Goal: Task Accomplishment & Management: Use online tool/utility

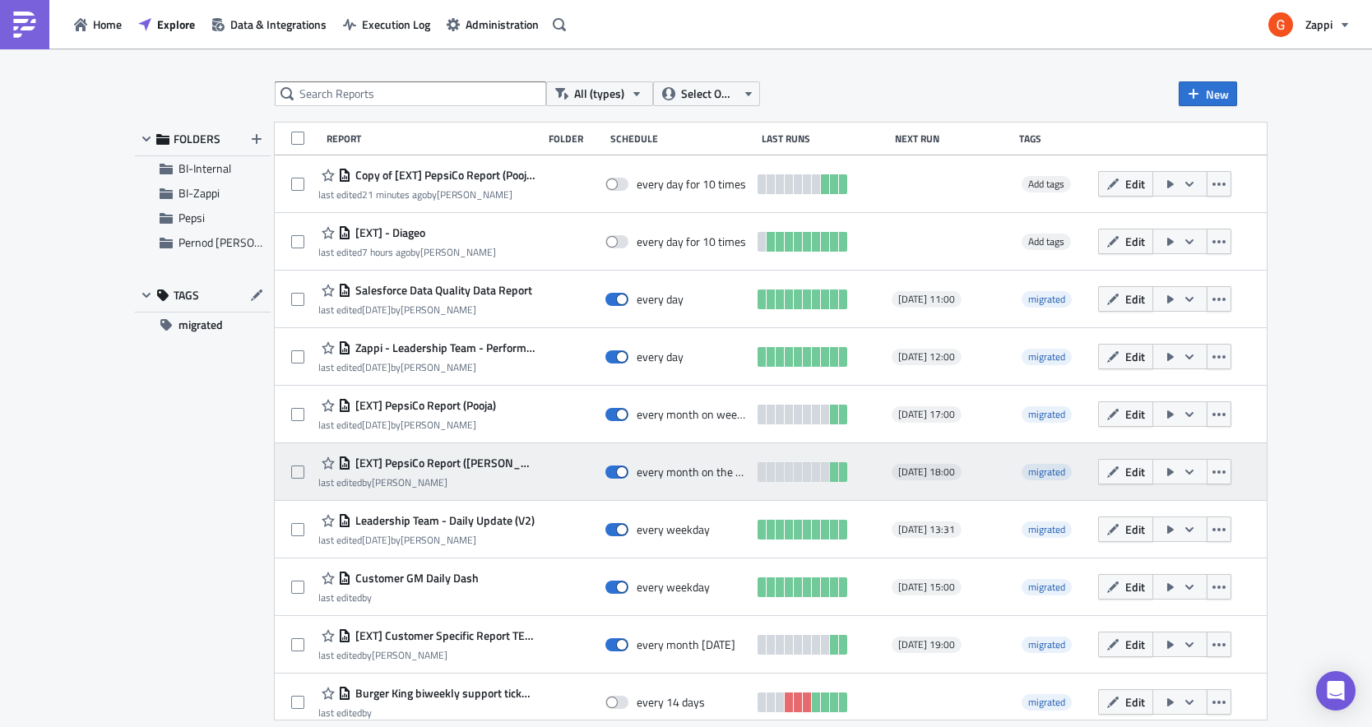
click at [1196, 471] on icon "button" at bounding box center [1189, 472] width 13 height 13
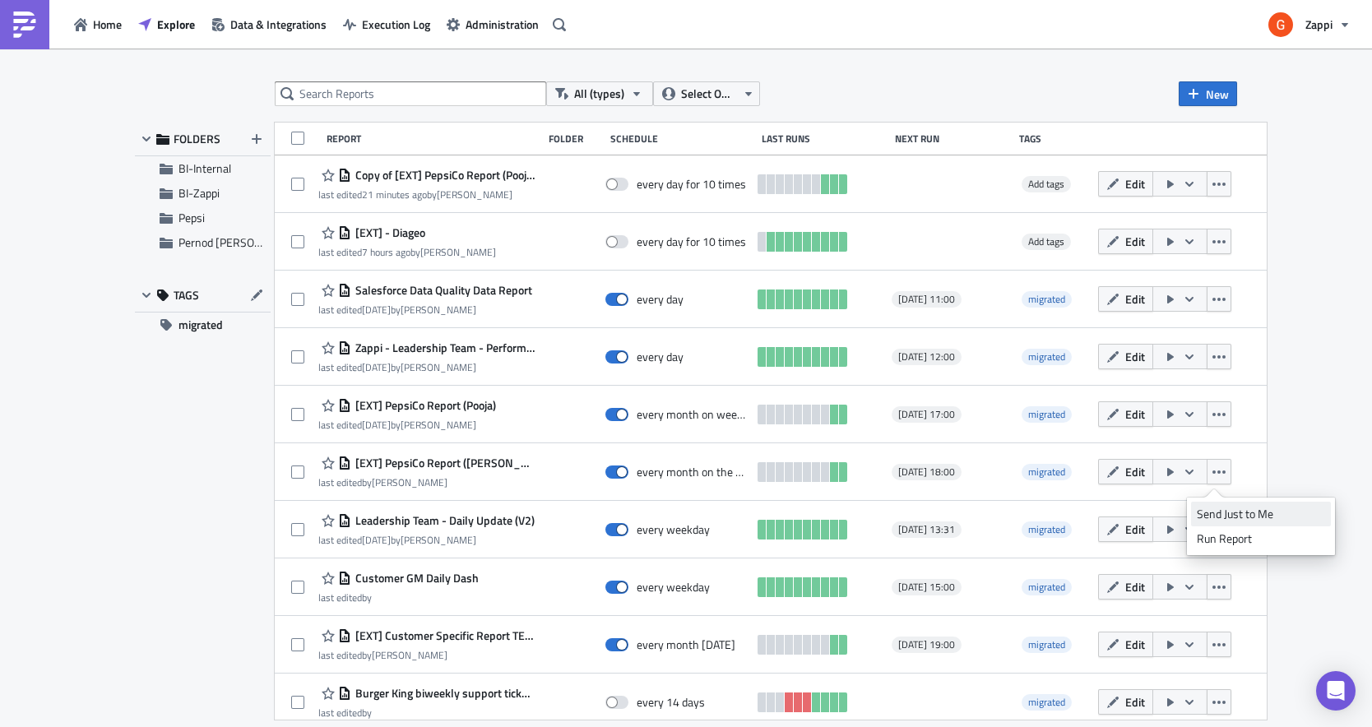
click at [1239, 509] on div "Send Just to Me" at bounding box center [1261, 514] width 128 height 16
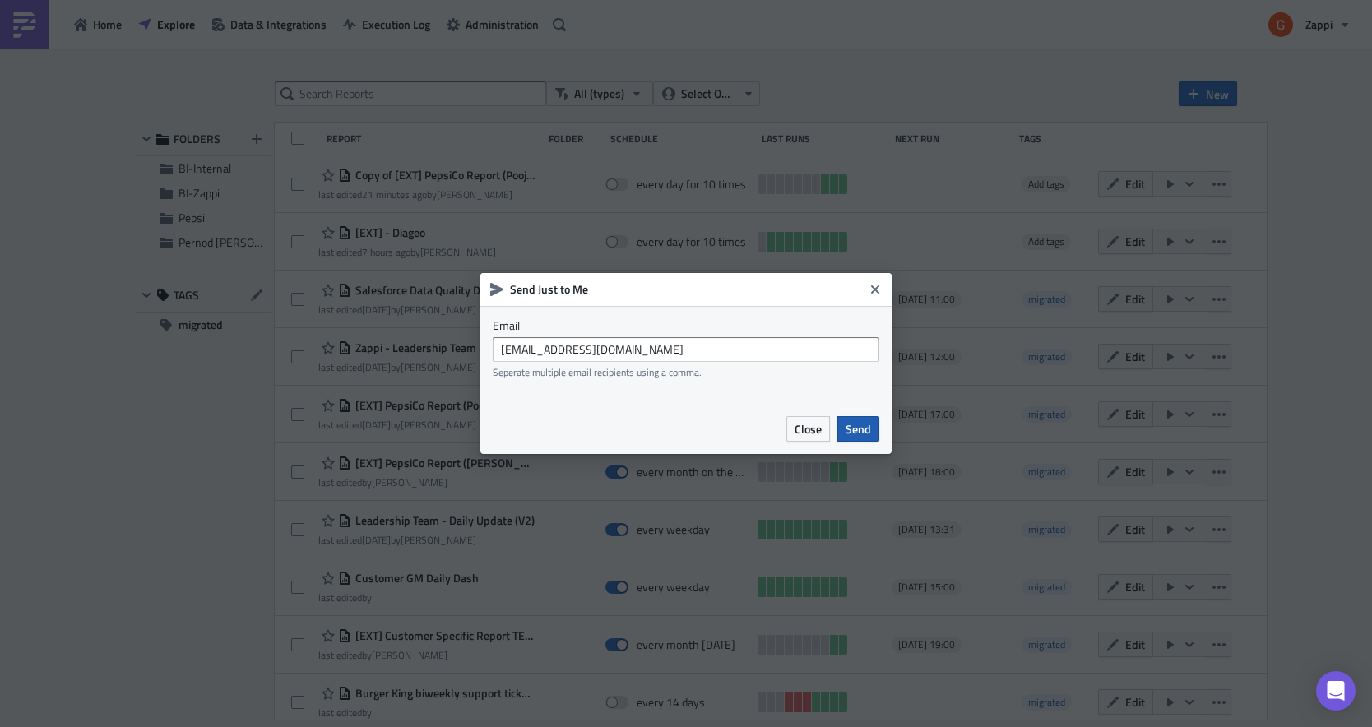
click at [844, 429] on button "Send" at bounding box center [859, 429] width 42 height 26
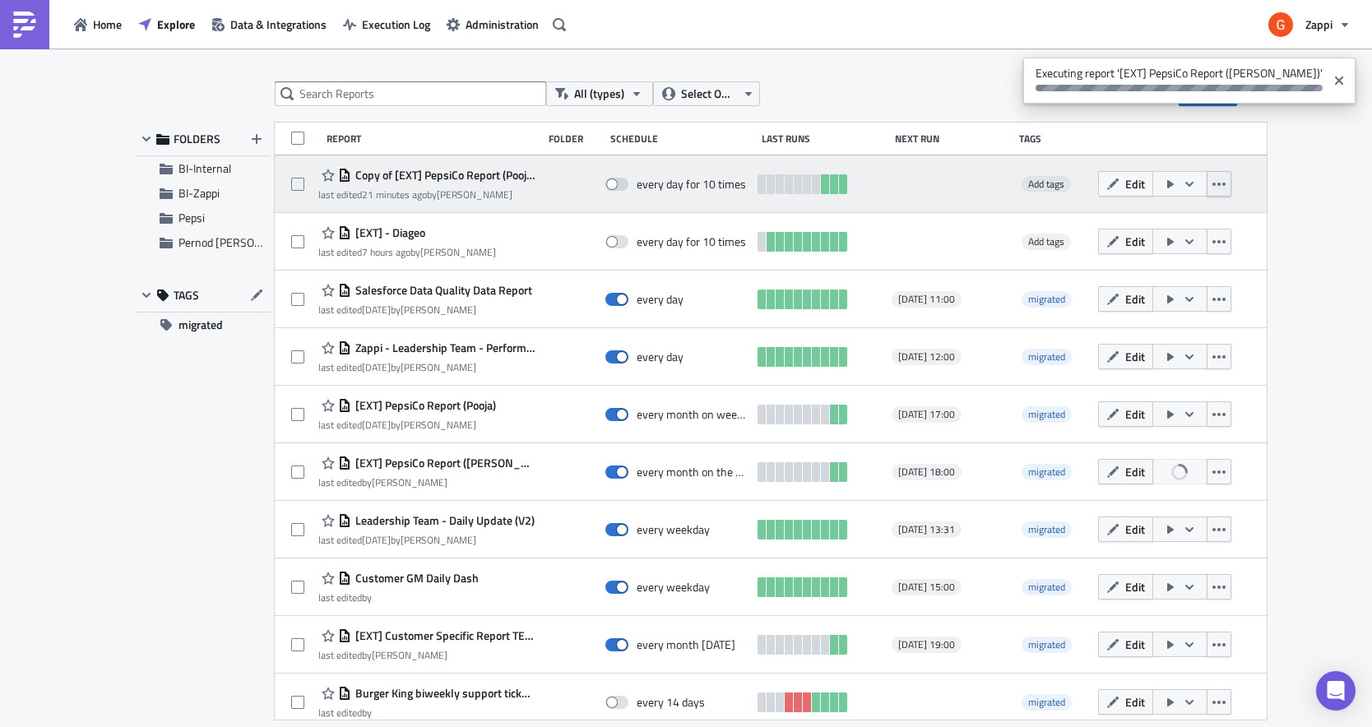
click at [1226, 188] on icon "button" at bounding box center [1219, 184] width 13 height 13
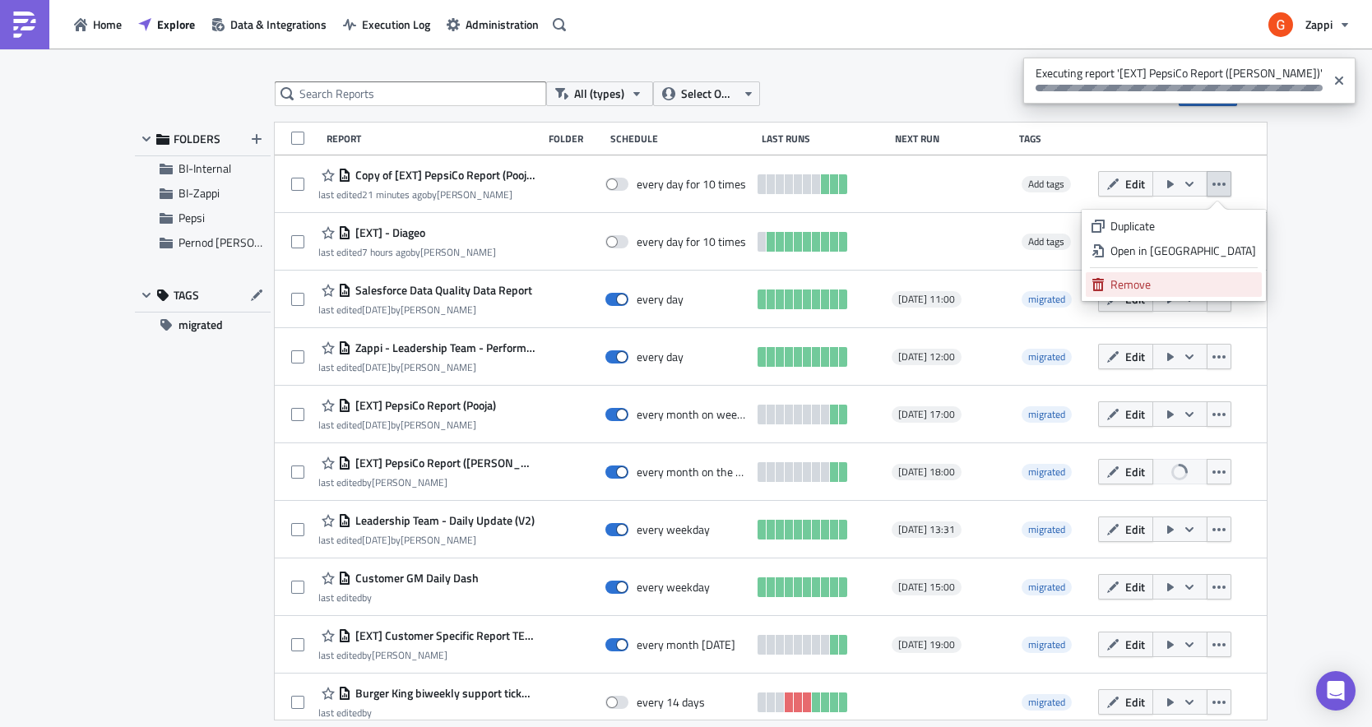
click at [1202, 278] on div "Remove" at bounding box center [1184, 284] width 146 height 16
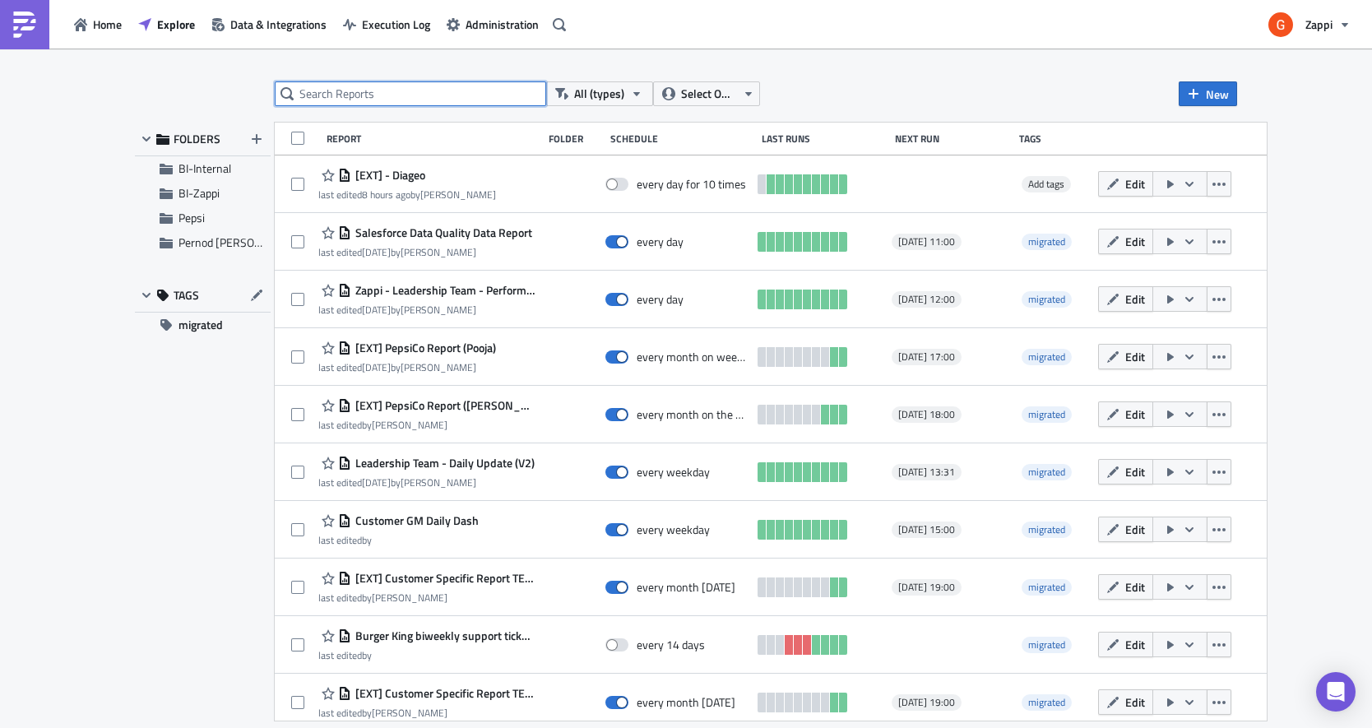
click at [430, 95] on input "text" at bounding box center [411, 93] width 272 height 25
click at [440, 71] on div "All (types) Select Owner New FOLDERS BI-Internal BI-Zappi Pepsi Pernod [PERSON_…" at bounding box center [686, 390] width 1372 height 682
click at [429, 89] on input "text" at bounding box center [411, 93] width 272 height 25
click at [439, 66] on div "All (types) Select Owner New FOLDERS BI-Internal BI-Zappi Pepsi Pernod [PERSON_…" at bounding box center [686, 390] width 1372 height 682
click at [419, 98] on input "text" at bounding box center [411, 93] width 272 height 25
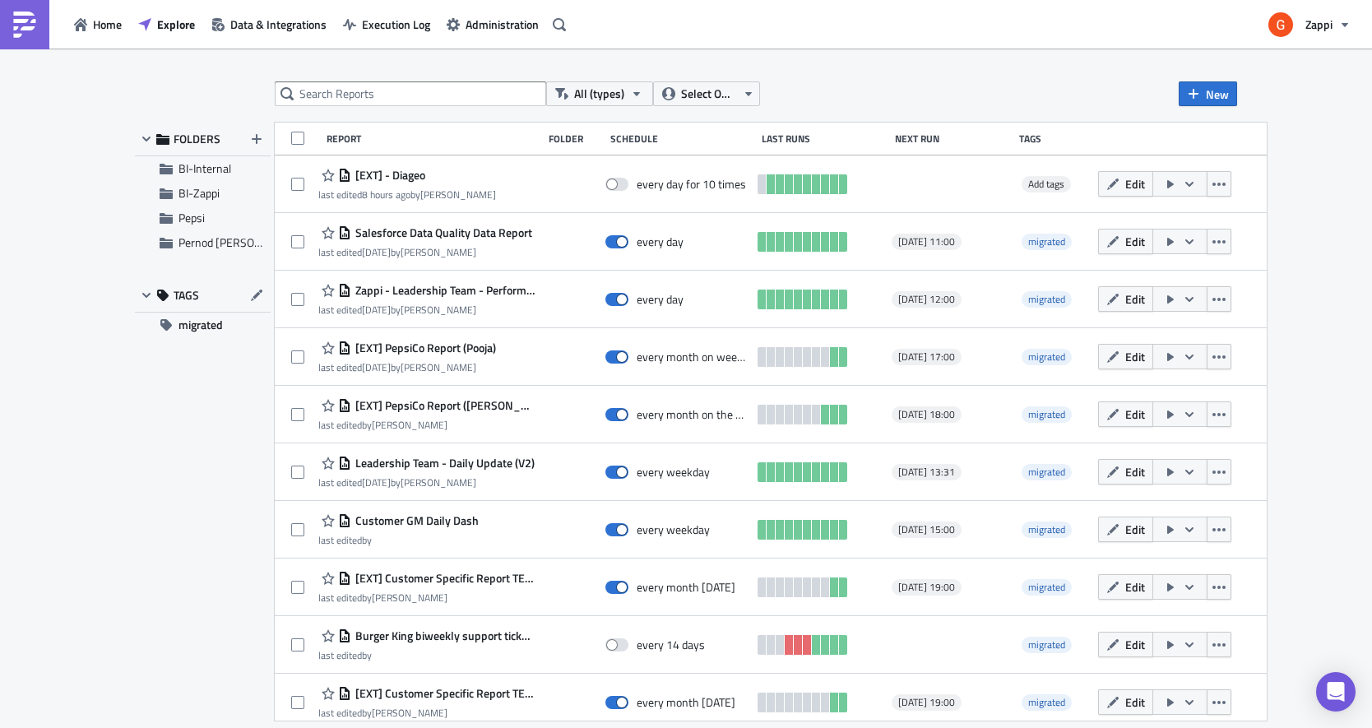
click at [426, 70] on div "All (types) Select Owner New FOLDERS BI-Internal BI-Zappi Pepsi Pernod [PERSON_…" at bounding box center [686, 390] width 1372 height 682
click at [421, 83] on input "text" at bounding box center [411, 93] width 272 height 25
click at [428, 67] on div "All (types) Select Owner New FOLDERS BI-Internal BI-Zappi Pepsi Pernod [PERSON_…" at bounding box center [686, 390] width 1372 height 682
click at [418, 97] on input "text" at bounding box center [411, 93] width 272 height 25
click at [434, 67] on div "All (types) Select Owner New FOLDERS BI-Internal BI-Zappi Pepsi Pernod [PERSON_…" at bounding box center [686, 390] width 1372 height 682
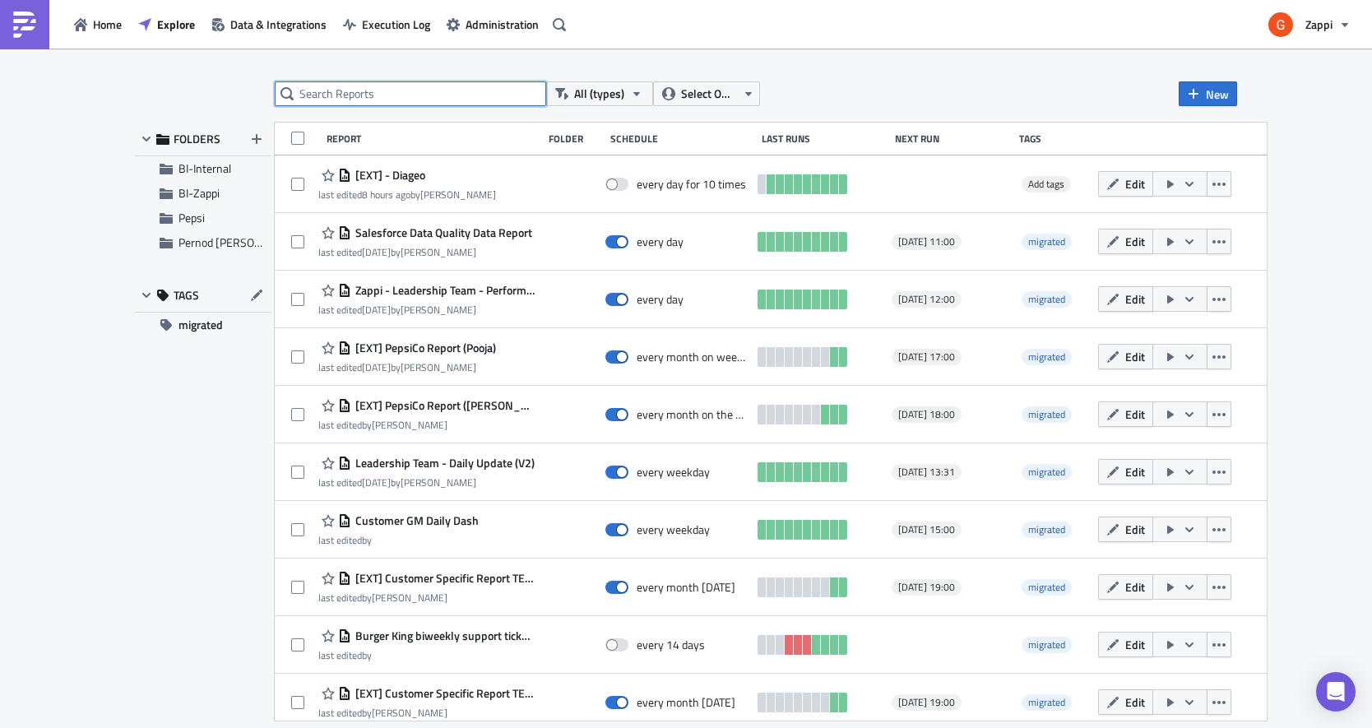
click at [420, 95] on input "text" at bounding box center [411, 93] width 272 height 25
click at [439, 58] on div "All (types) Select Owner New FOLDERS BI-Internal BI-Zappi Pepsi Pernod [PERSON_…" at bounding box center [686, 390] width 1372 height 682
click at [419, 99] on input "text" at bounding box center [411, 93] width 272 height 25
click at [429, 74] on div "All (types) Select Owner New FOLDERS BI-Internal BI-Zappi Pepsi Pernod [PERSON_…" at bounding box center [686, 390] width 1372 height 682
click at [430, 64] on div "All (types) Select Owner New FOLDERS BI-Internal BI-Zappi Pepsi Pernod [PERSON_…" at bounding box center [686, 390] width 1372 height 682
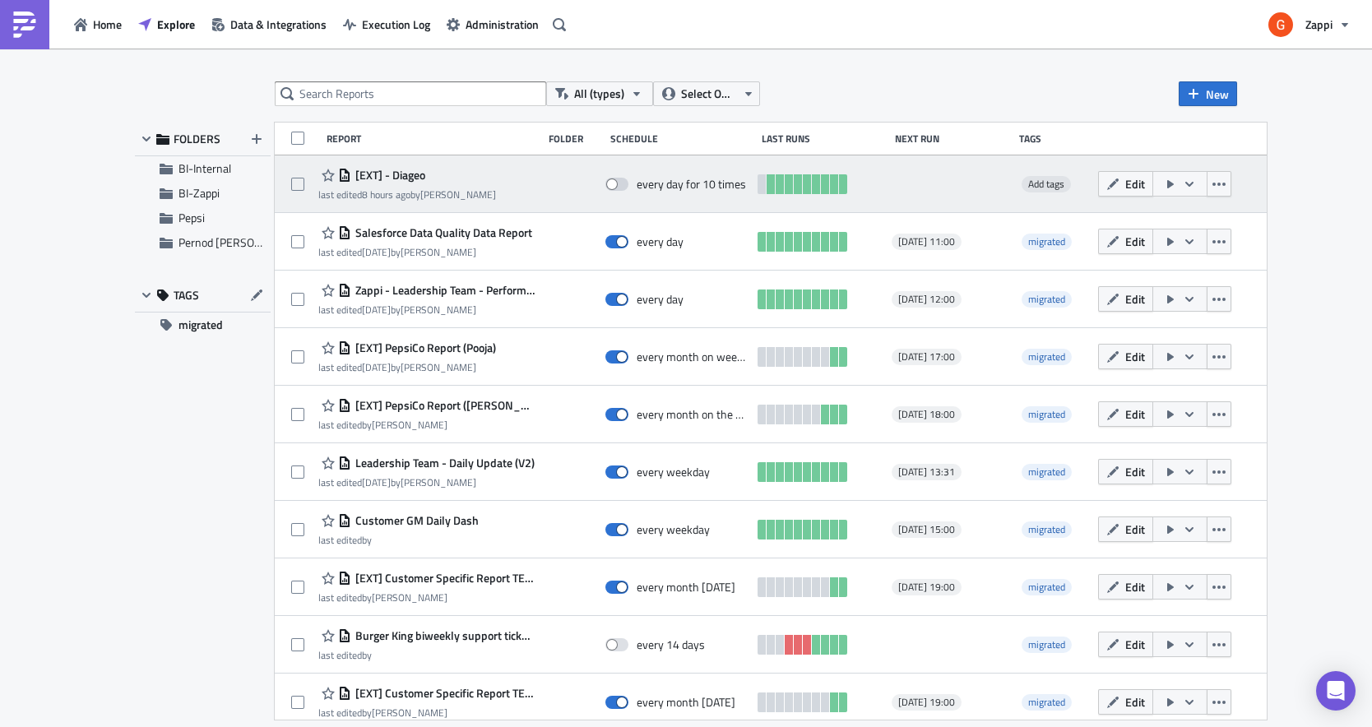
click at [1196, 180] on icon "button" at bounding box center [1189, 184] width 13 height 13
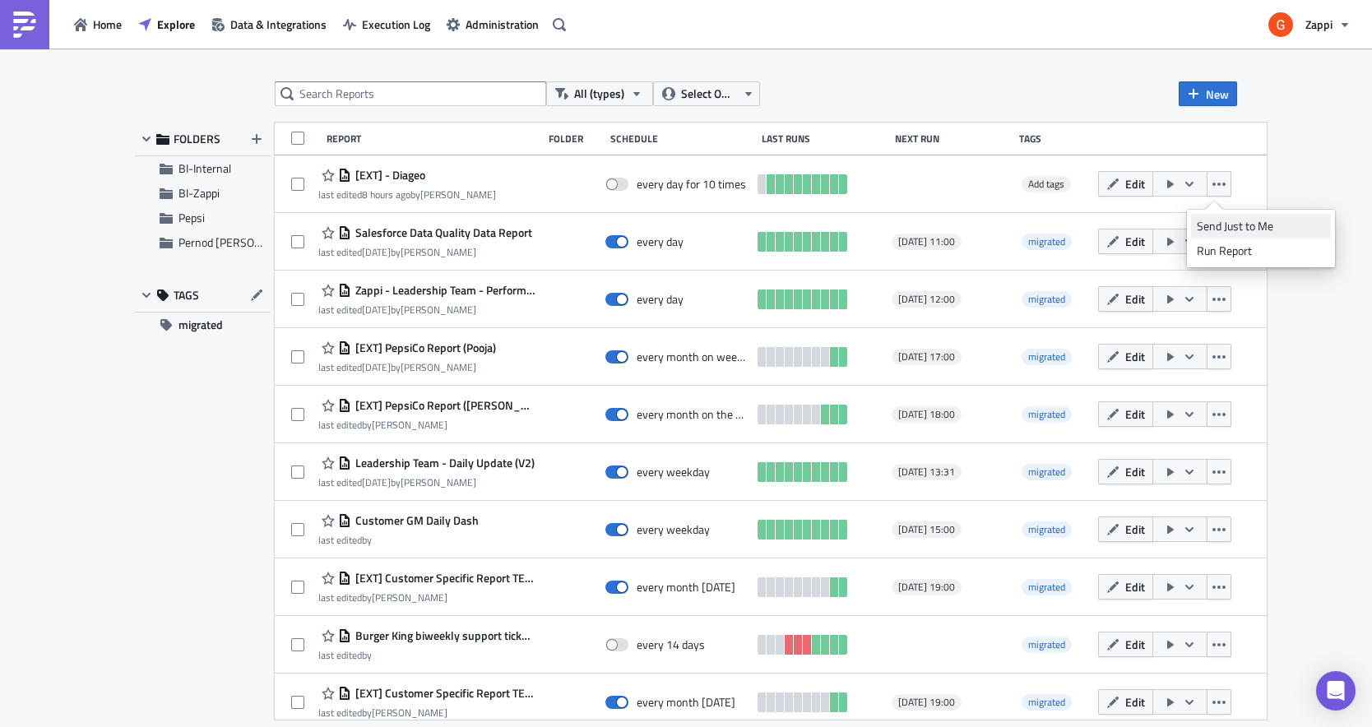
click at [1244, 221] on div "Send Just to Me" at bounding box center [1261, 226] width 128 height 16
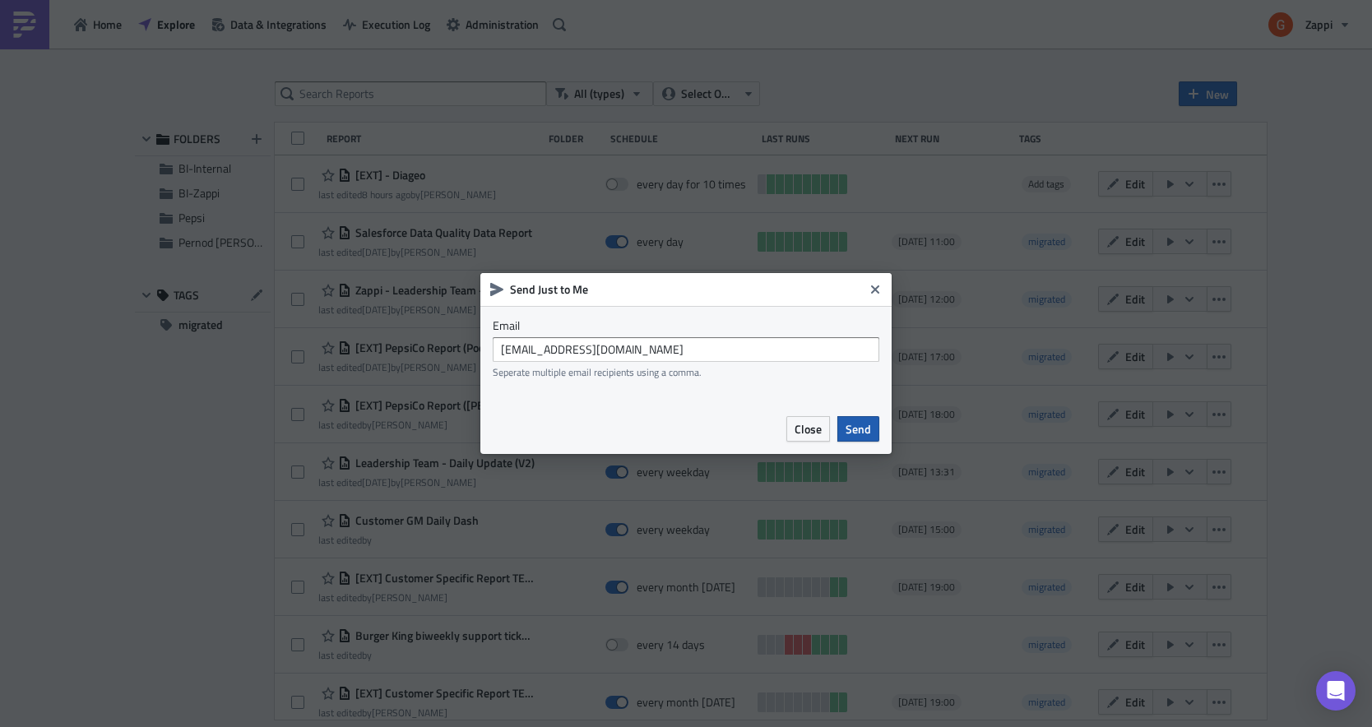
click at [866, 432] on span "Send" at bounding box center [859, 428] width 26 height 17
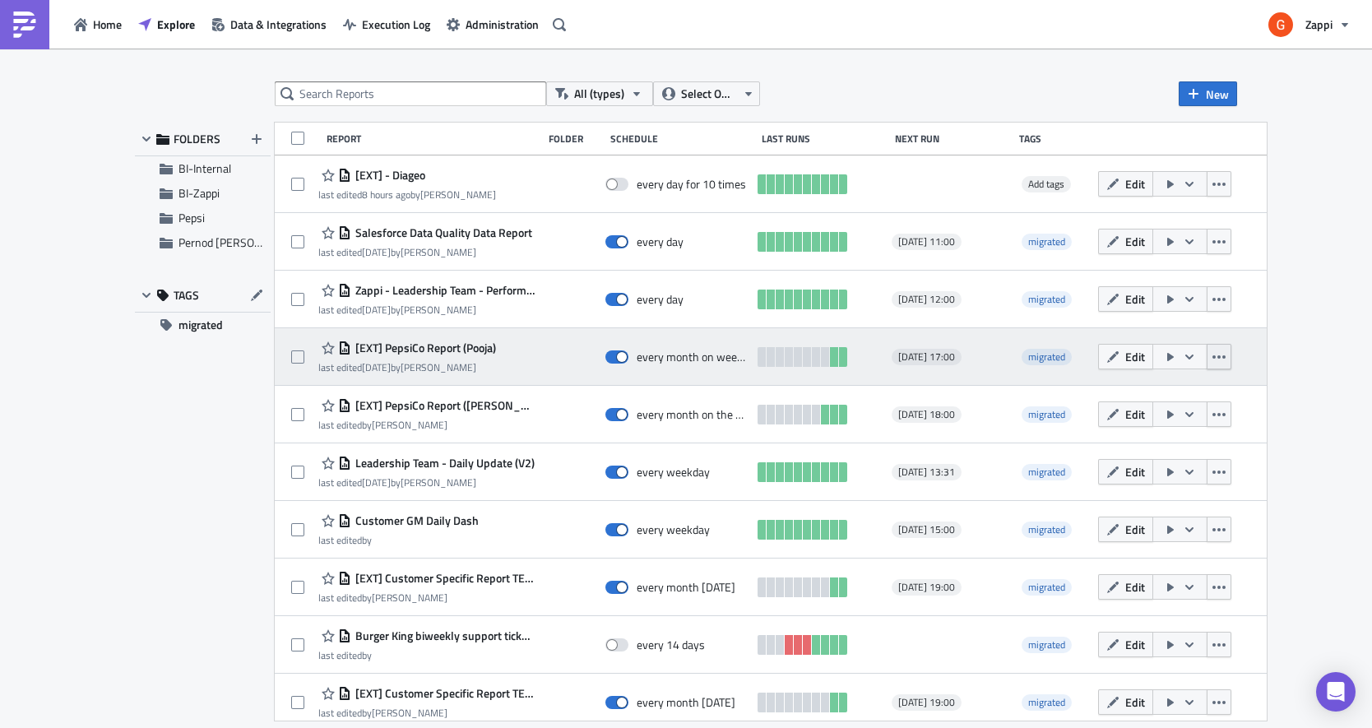
click at [1232, 355] on button "button" at bounding box center [1219, 357] width 25 height 26
click at [535, 364] on div "[EXT] PepsiCo Report ([PERSON_NAME]) last edited [DATE] by [PERSON_NAME]" at bounding box center [426, 357] width 216 height 33
click at [1154, 346] on button "Edit" at bounding box center [1125, 357] width 55 height 26
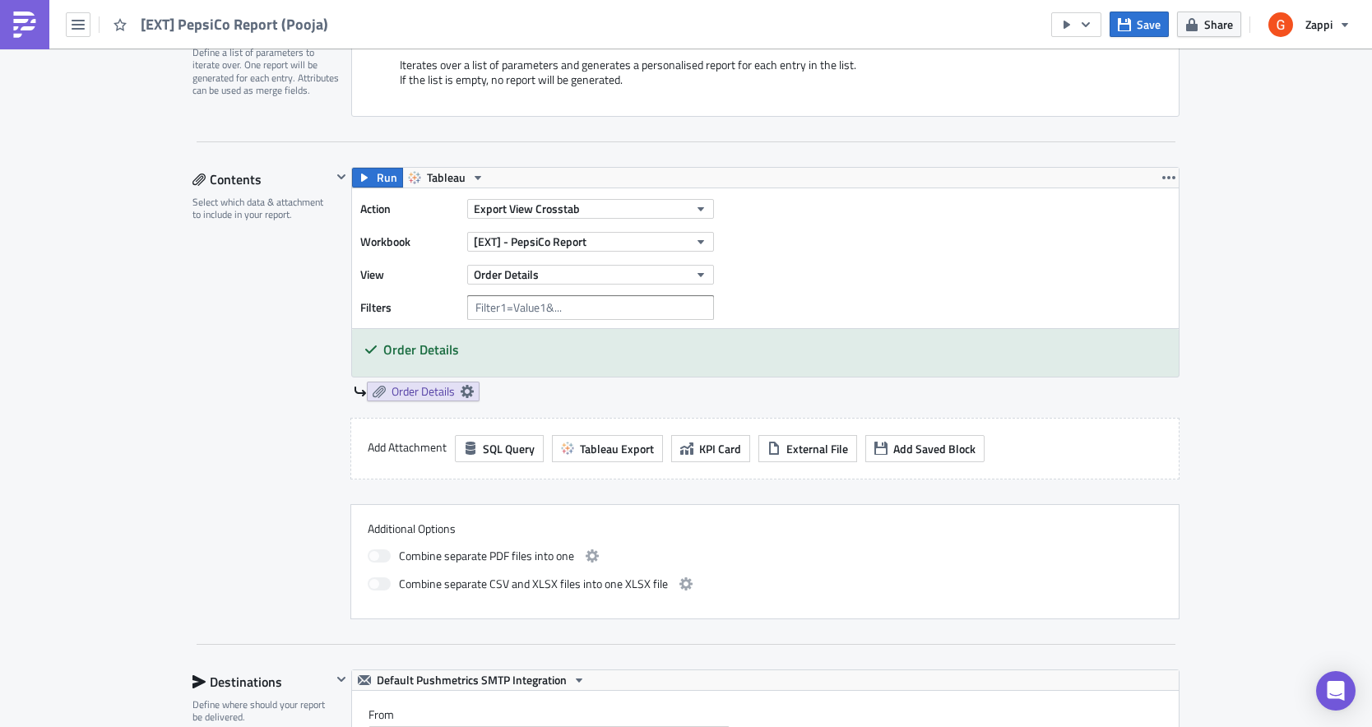
scroll to position [411, 0]
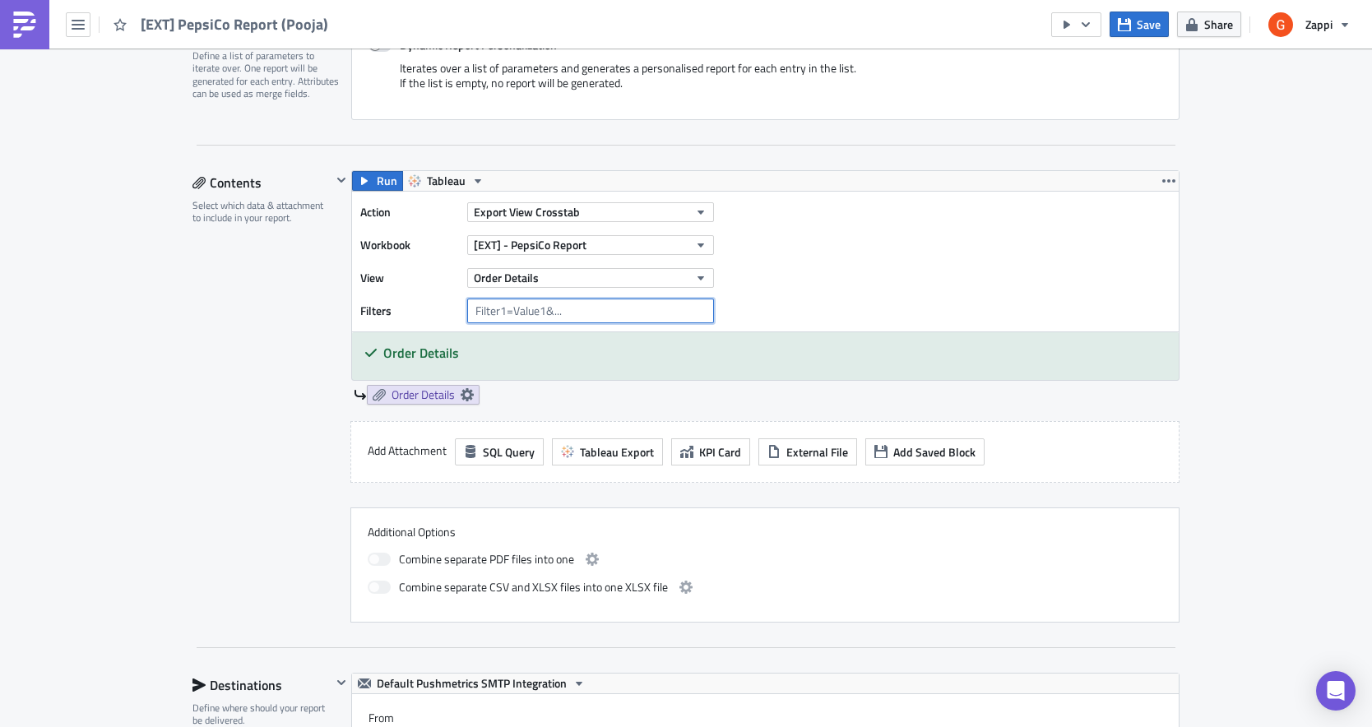
click at [629, 318] on input "text" at bounding box center [590, 311] width 247 height 25
click at [635, 281] on button "Order Details" at bounding box center [590, 278] width 247 height 20
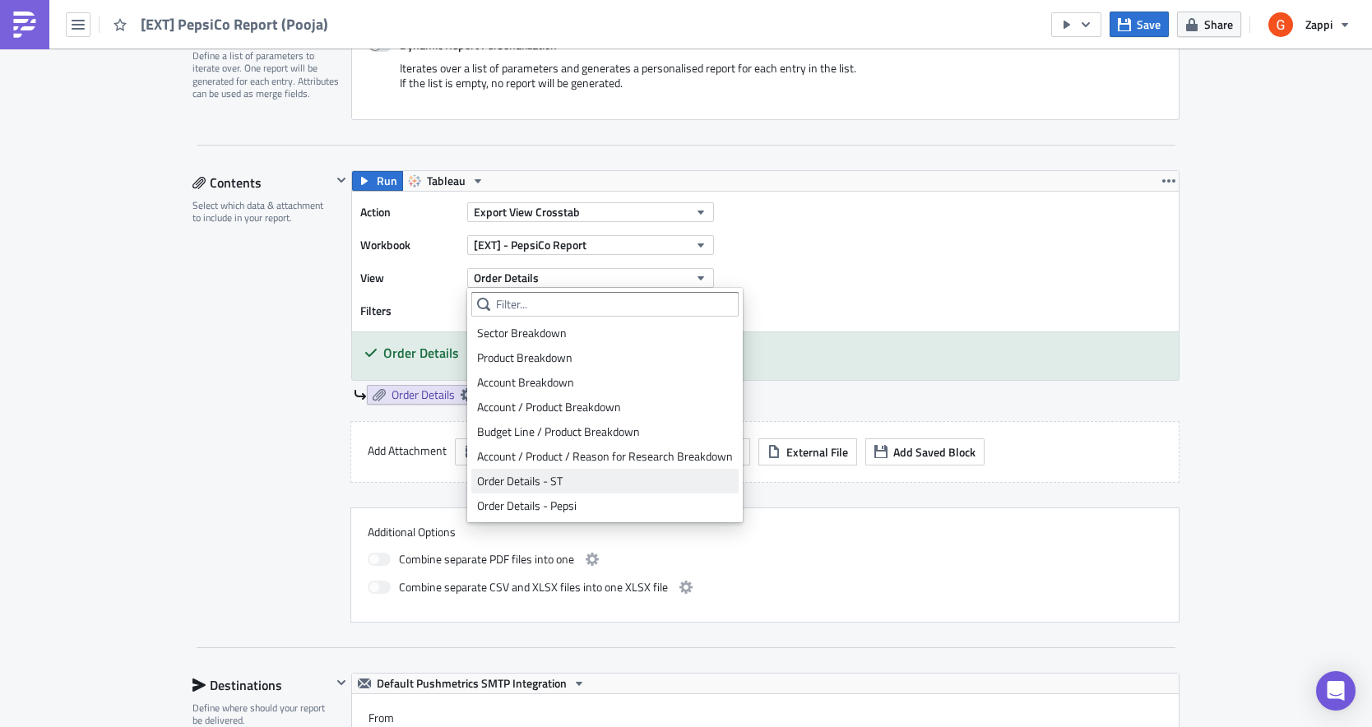
click at [572, 475] on div "Order Details - ST" at bounding box center [605, 481] width 256 height 16
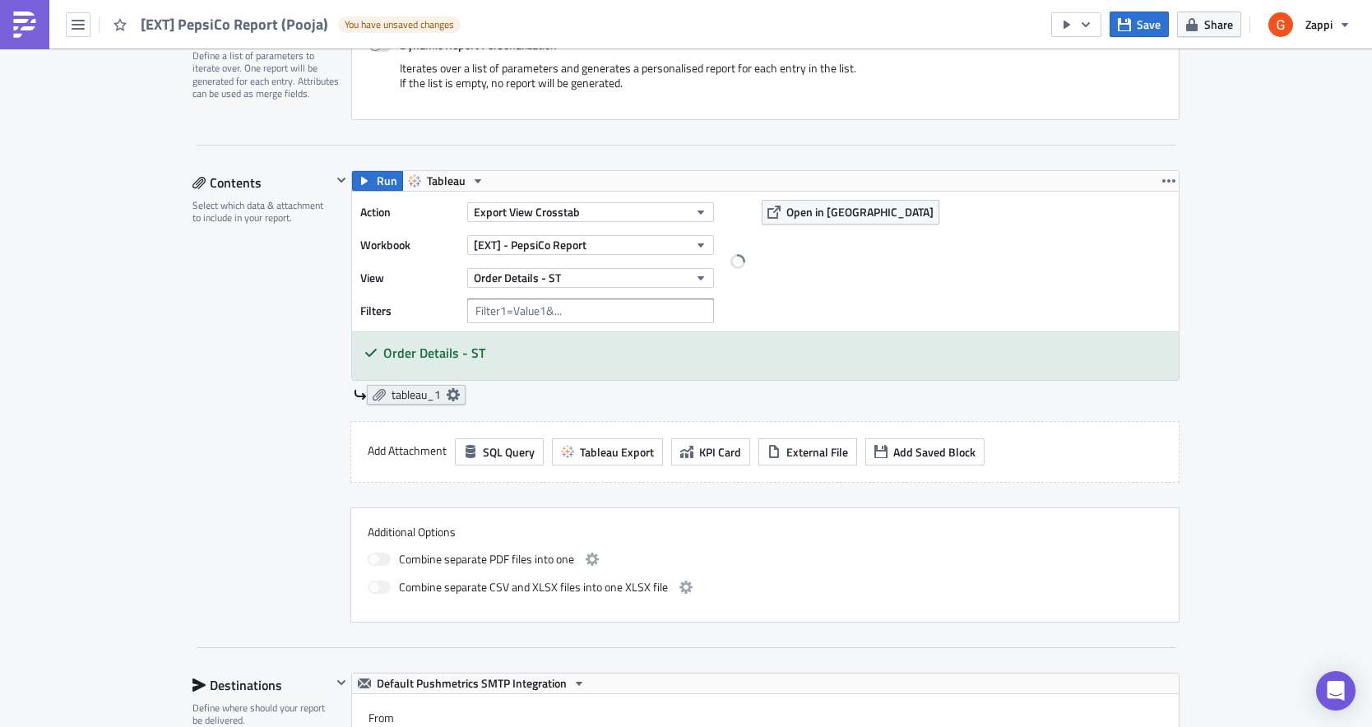
click at [409, 397] on span "tableau_1" at bounding box center [416, 395] width 49 height 15
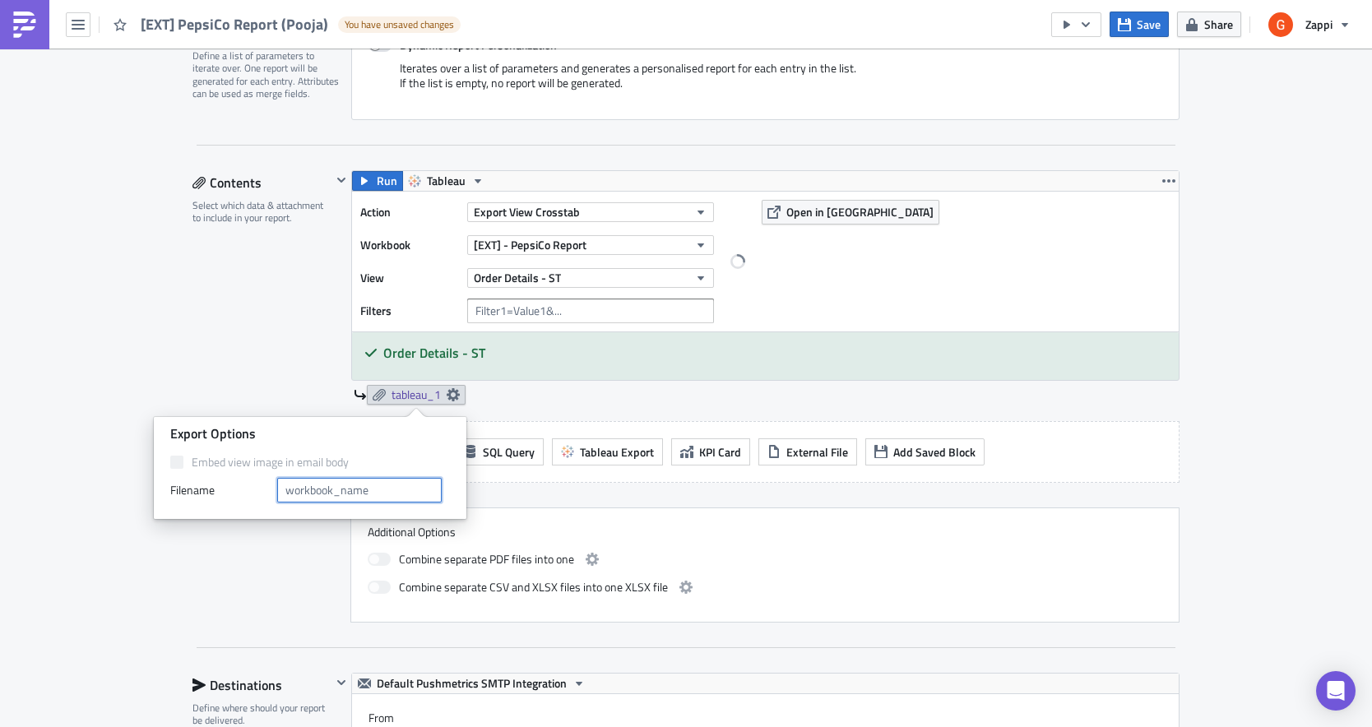
click at [361, 490] on input "text" at bounding box center [359, 490] width 165 height 25
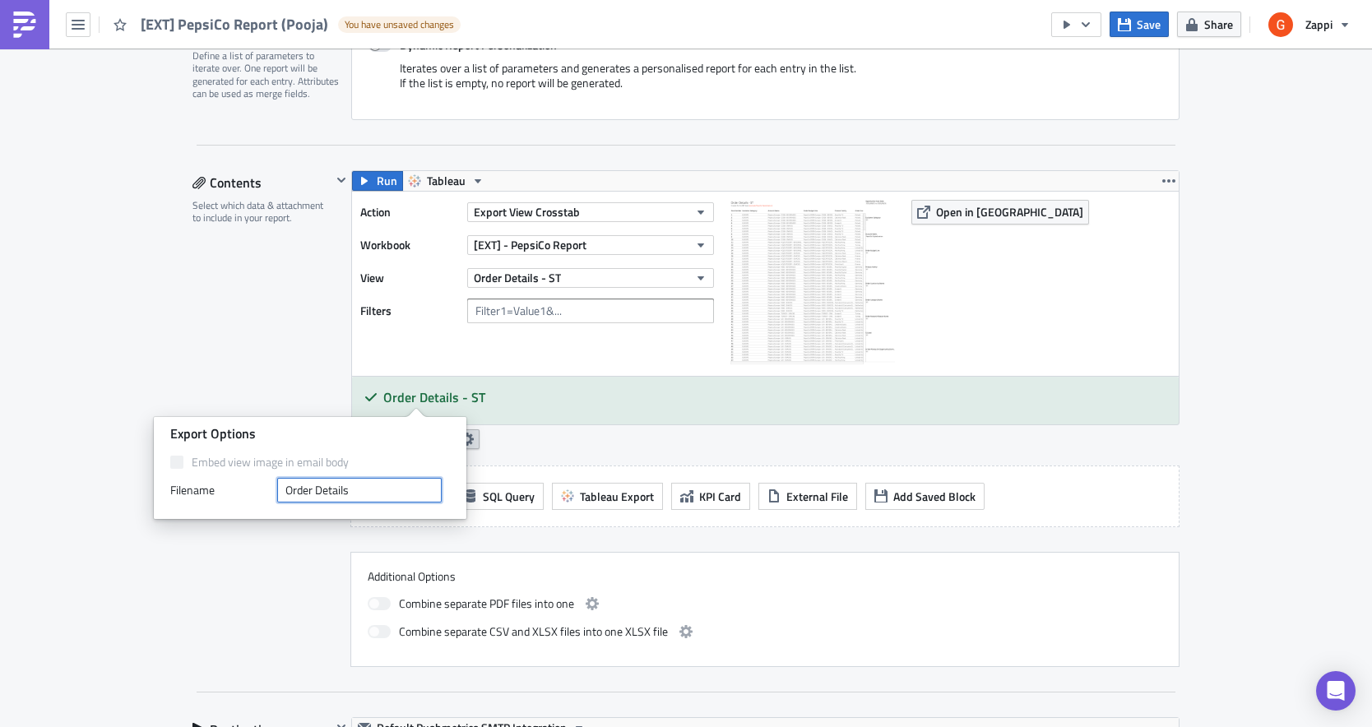
type input "Order Details"
click at [319, 371] on div "Contents Select which data & attachment to include in your report." at bounding box center [262, 418] width 139 height 497
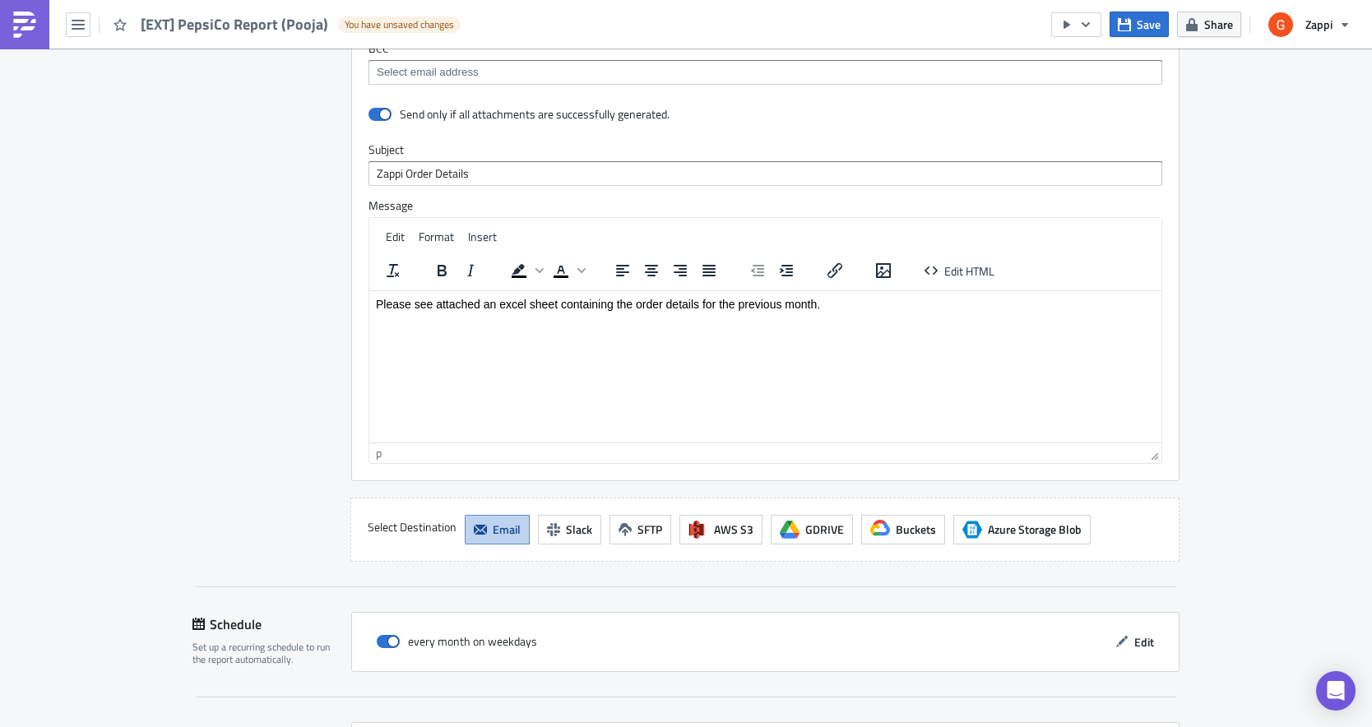
scroll to position [1492, 0]
